Goal: Information Seeking & Learning: Learn about a topic

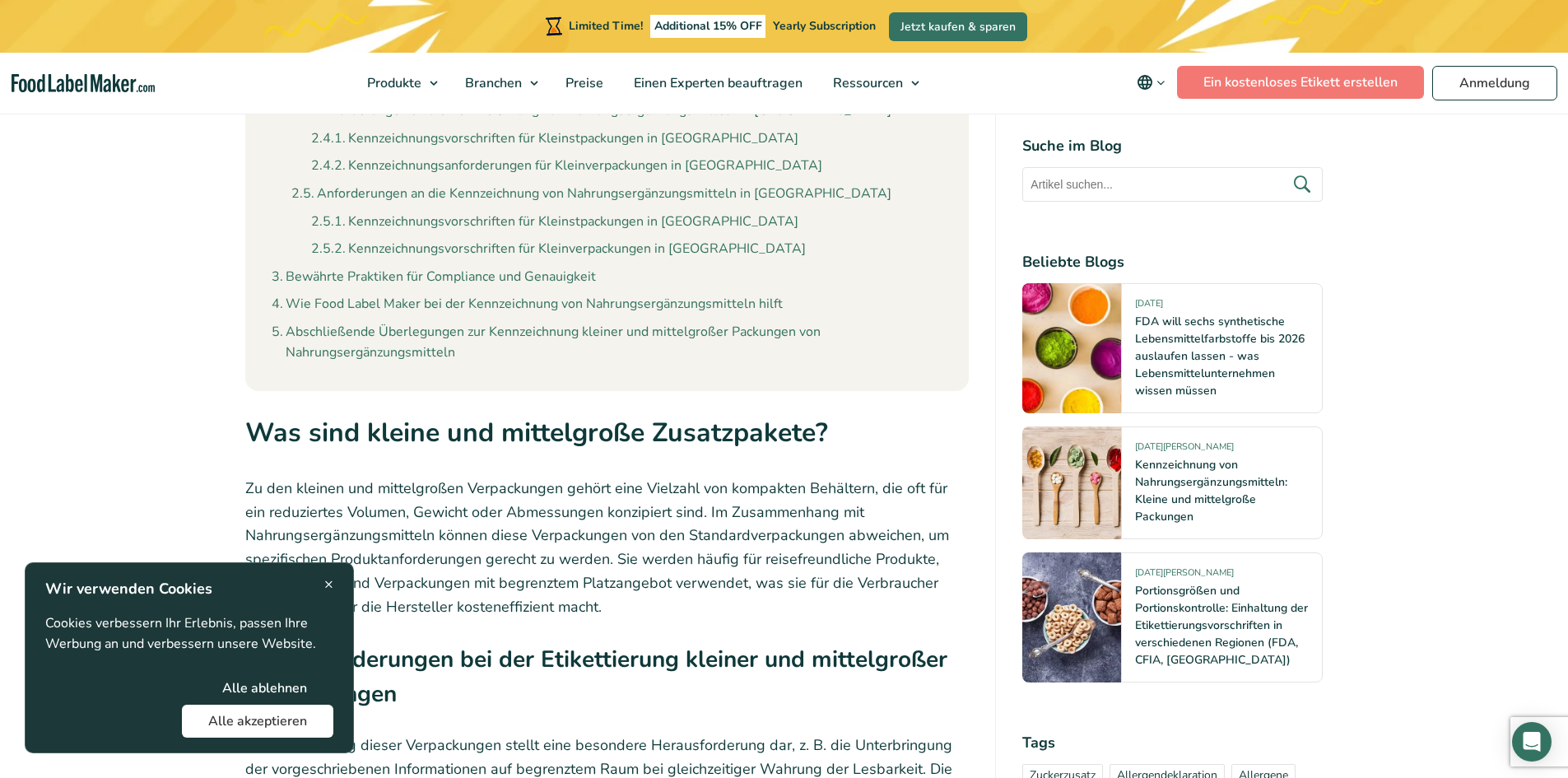
scroll to position [1921, 0]
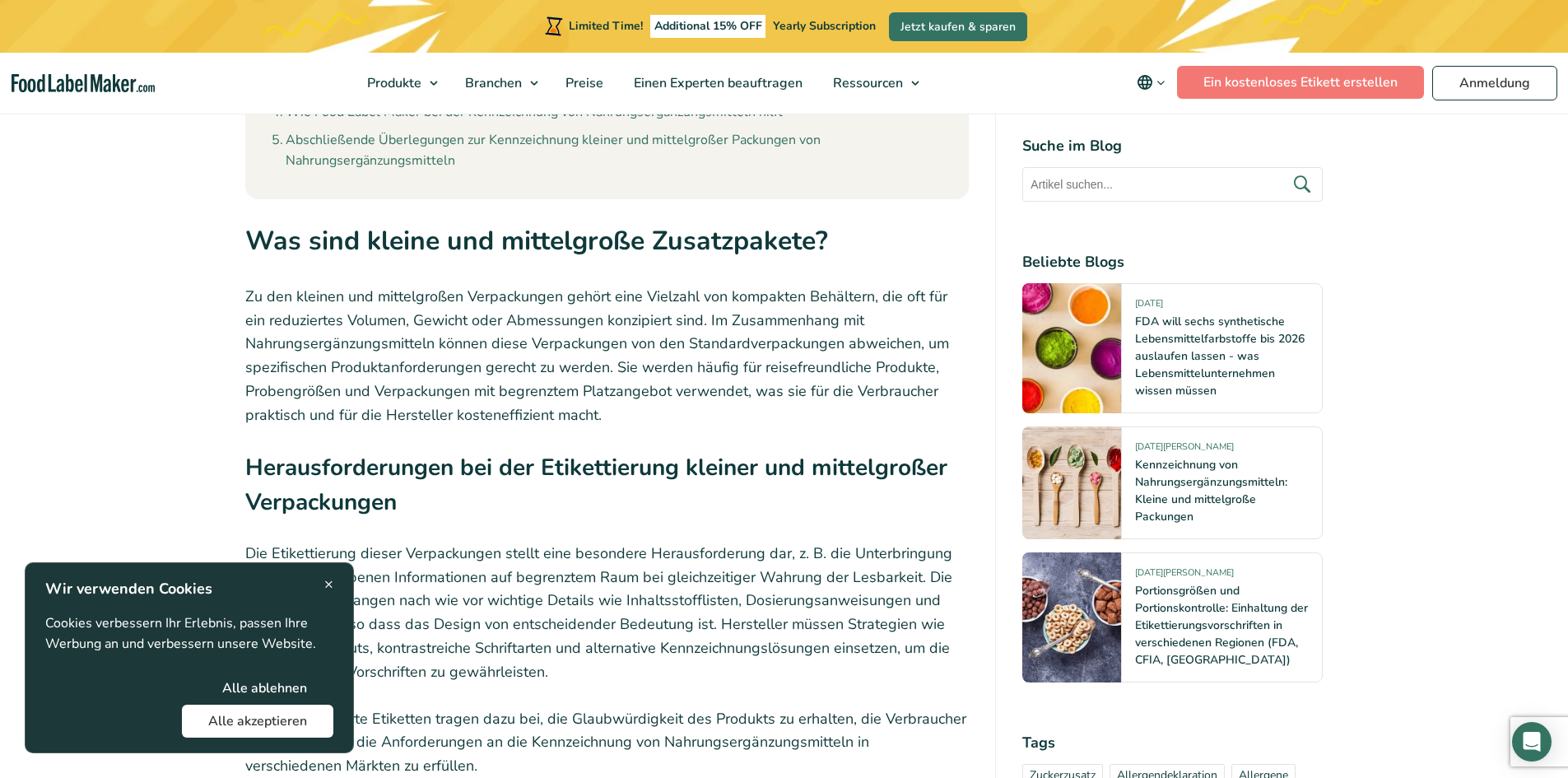
click at [327, 585] on span "×" at bounding box center [329, 584] width 9 height 23
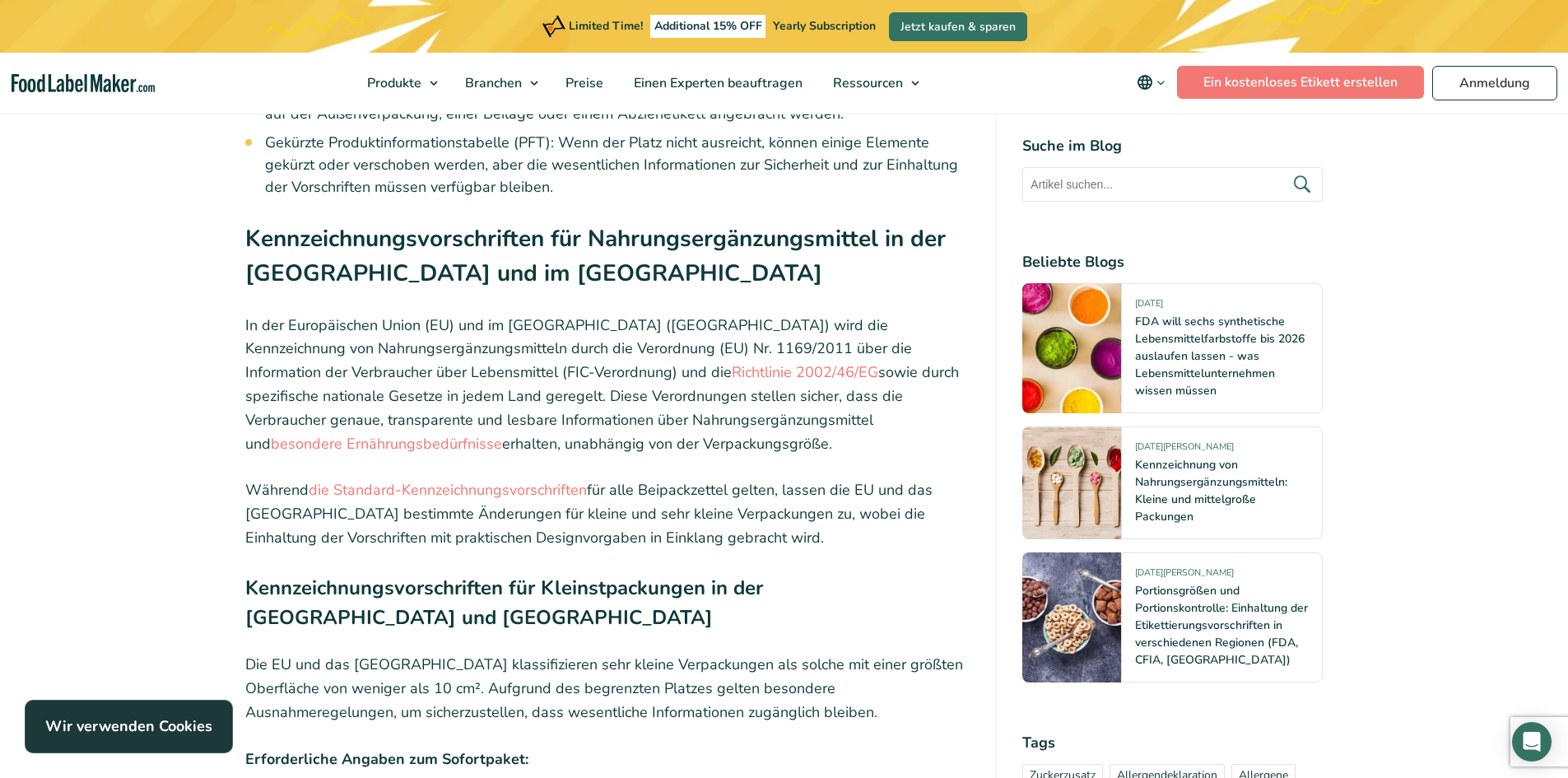
scroll to position [7494, 0]
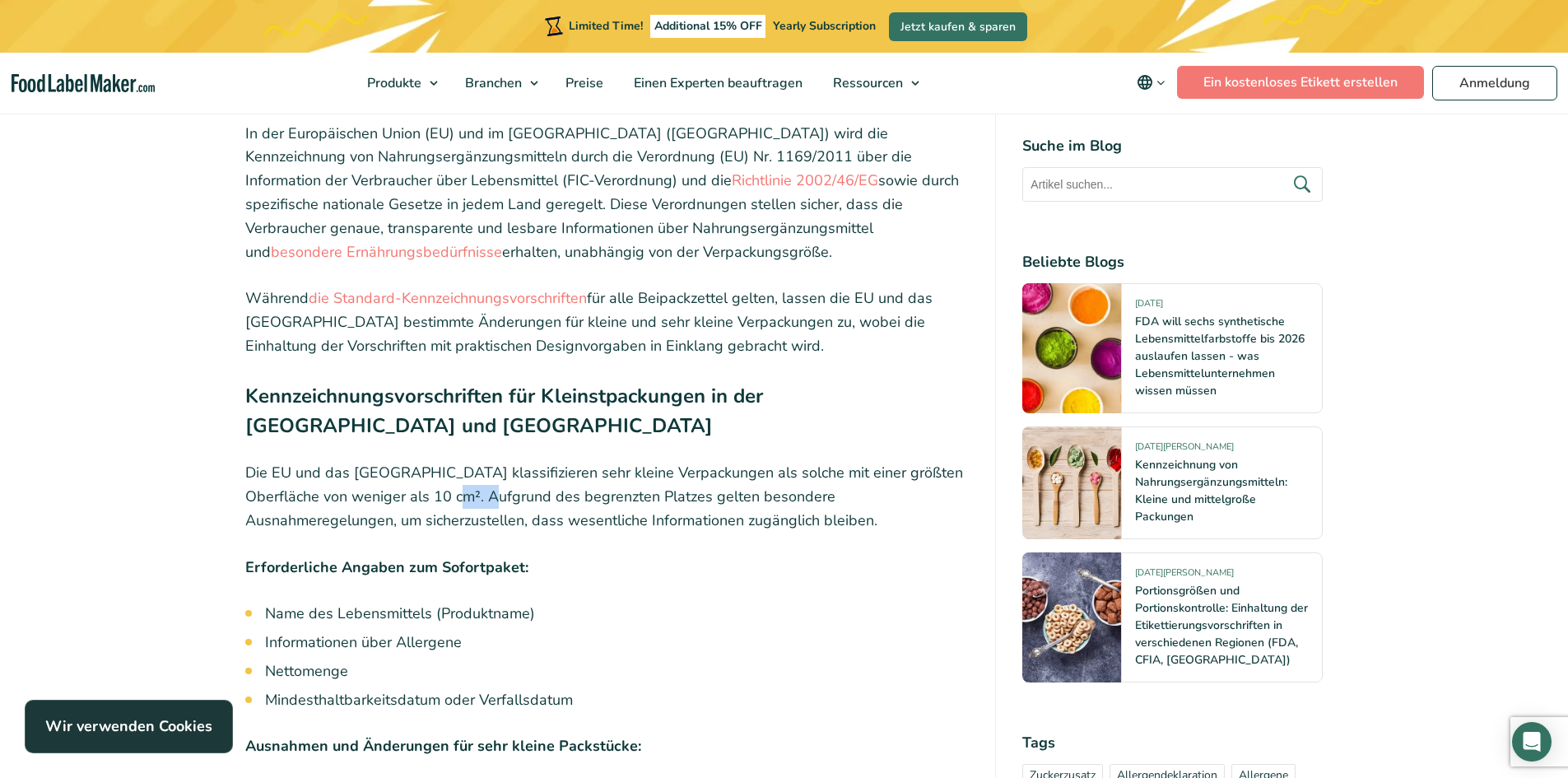
drag, startPoint x: 475, startPoint y: 389, endPoint x: 432, endPoint y: 394, distance: 43.3
click at [432, 461] on p "Die EU und das [GEOGRAPHIC_DATA] klassifizieren sehr kleine Verpackungen als so…" at bounding box center [608, 496] width 724 height 70
click at [802, 431] on div "Quelle: Envato Eine ordnungsgemäße Kennzeichnung von Nahrungsergänzungsmitteln …" at bounding box center [608, 337] width 724 height 14407
drag, startPoint x: 451, startPoint y: 387, endPoint x: 422, endPoint y: 389, distance: 29.1
click at [422, 461] on p "Die EU und das [GEOGRAPHIC_DATA] klassifizieren sehr kleine Verpackungen als so…" at bounding box center [608, 496] width 724 height 70
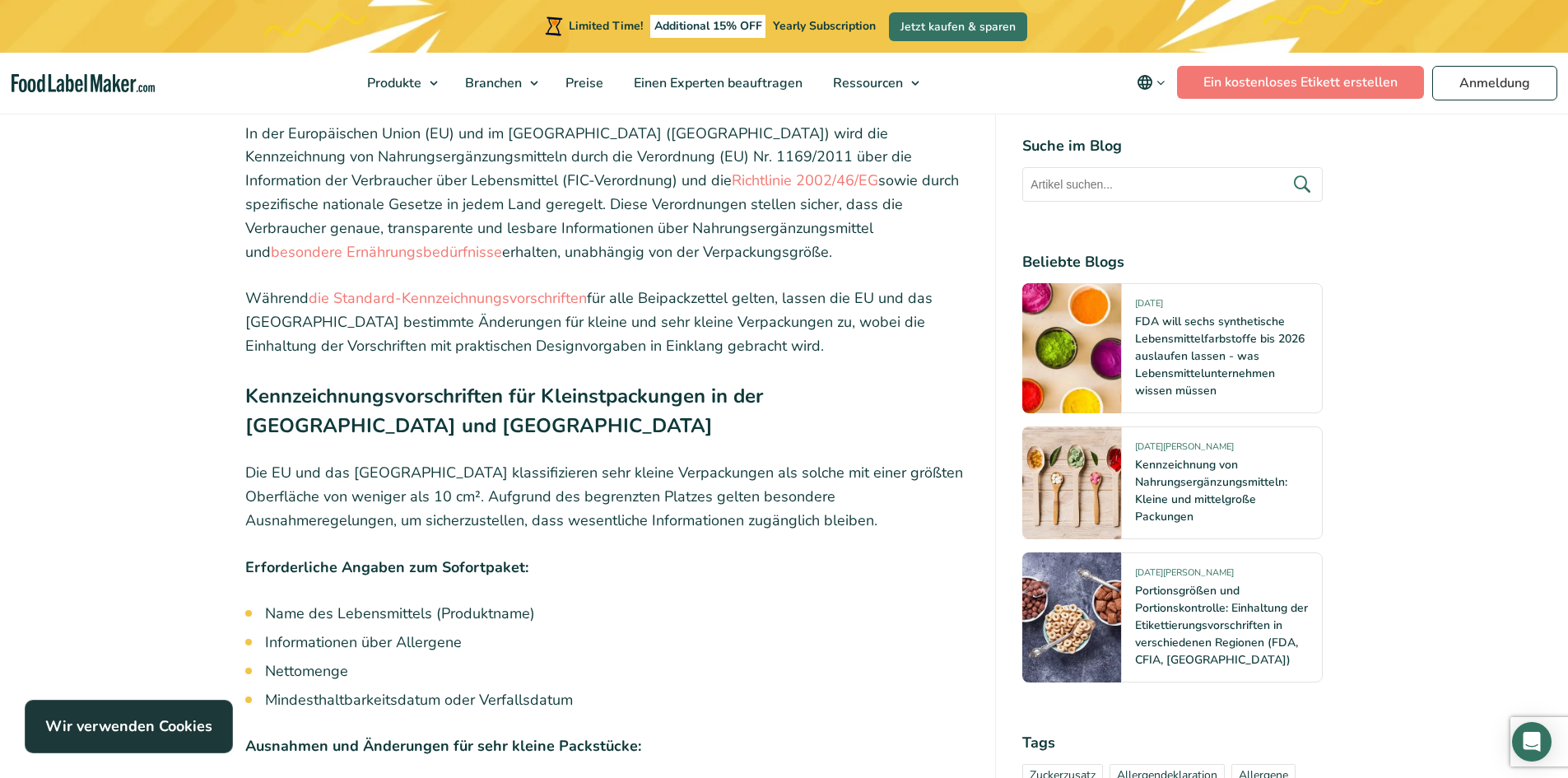
click at [414, 461] on p "Die EU und das [GEOGRAPHIC_DATA] klassifizieren sehr kleine Verpackungen als so…" at bounding box center [608, 496] width 724 height 70
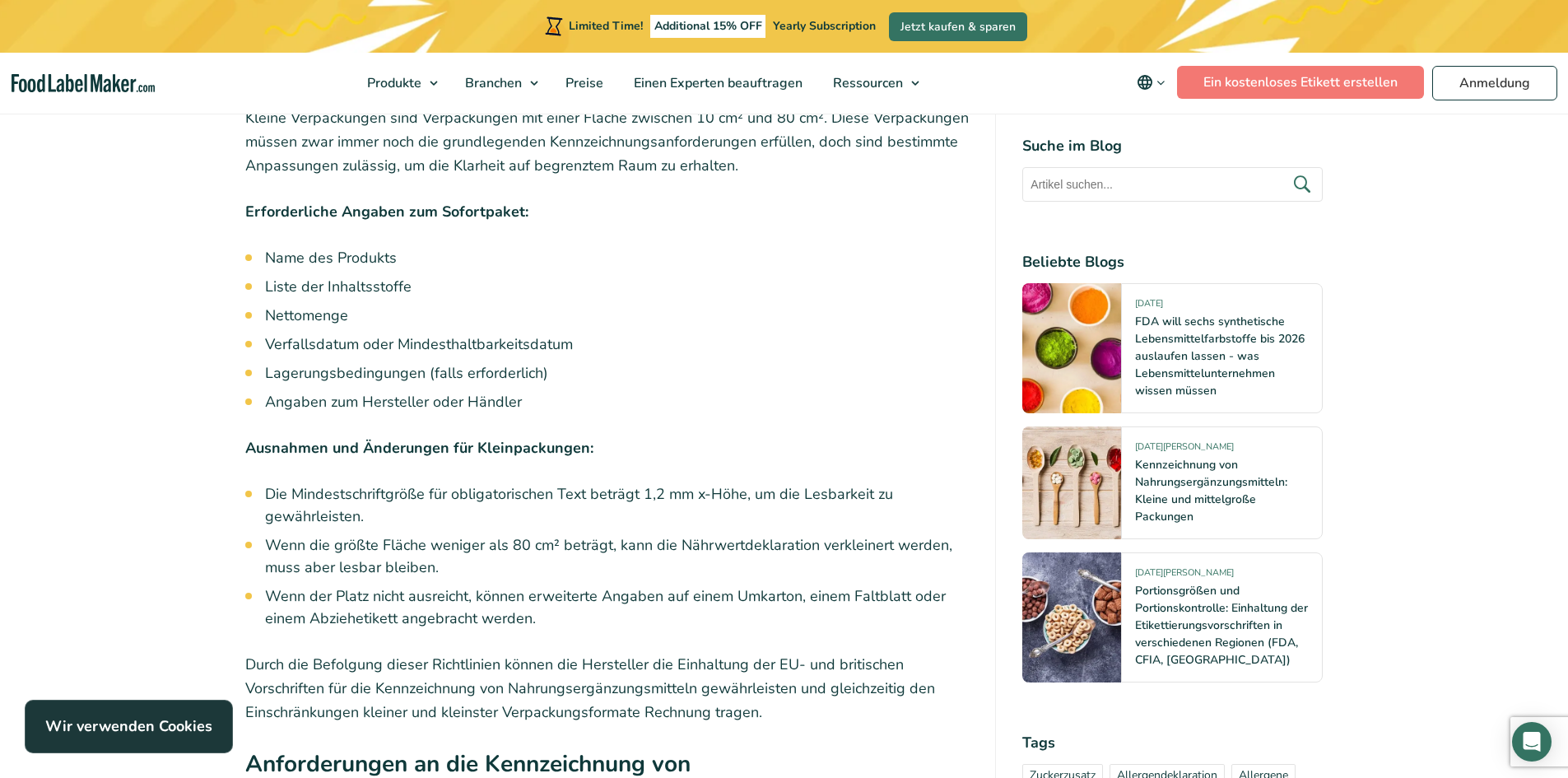
scroll to position [8455, 0]
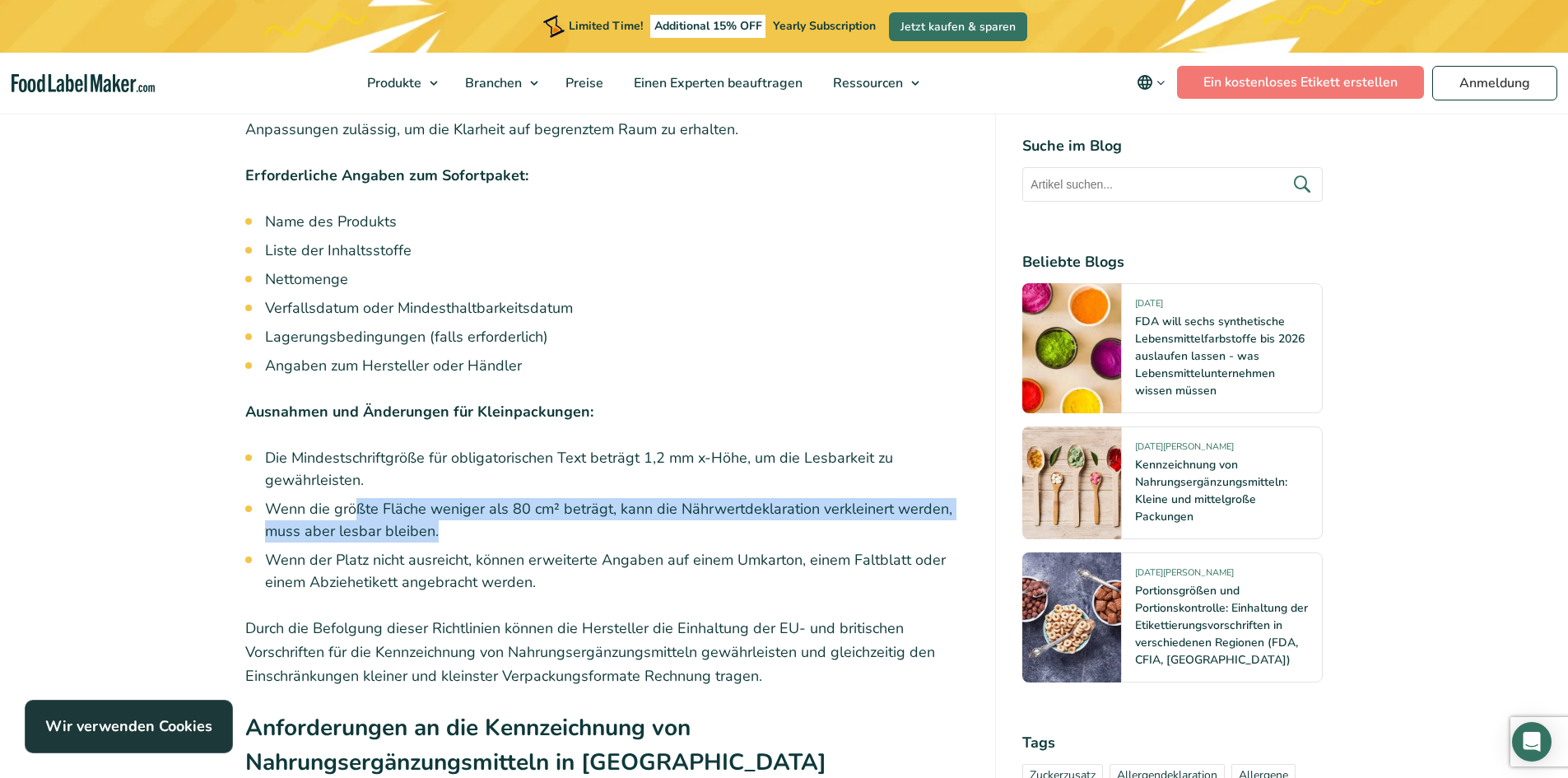
drag, startPoint x: 441, startPoint y: 423, endPoint x: 354, endPoint y: 400, distance: 90.0
click at [354, 498] on li "Wenn die größte Fläche weniger als 80 cm² beträgt, kann die Nährwertdeklaration…" at bounding box center [617, 520] width 705 height 44
click at [628, 498] on li "Wenn die größte Fläche weniger als 80 cm² beträgt, kann die Nährwertdeklaration…" at bounding box center [617, 520] width 705 height 44
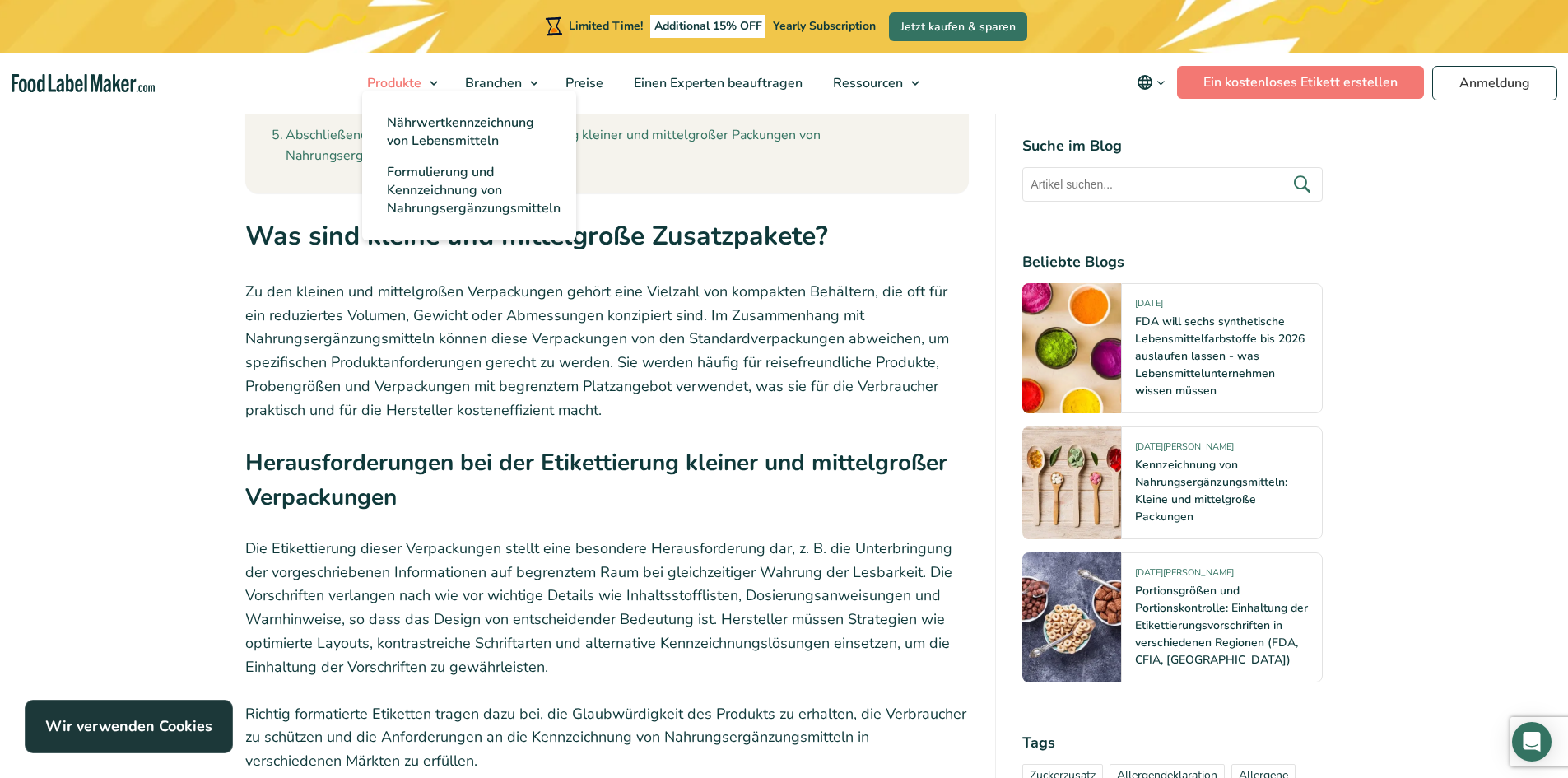
scroll to position [1345, 0]
